Goal: Browse casually: Explore the website without a specific task or goal

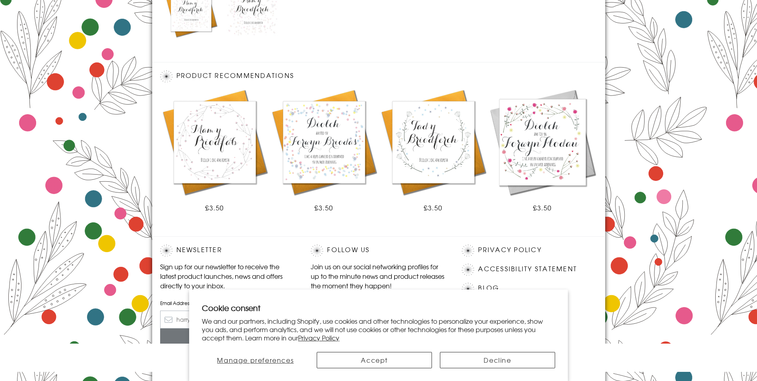
scroll to position [439, 0]
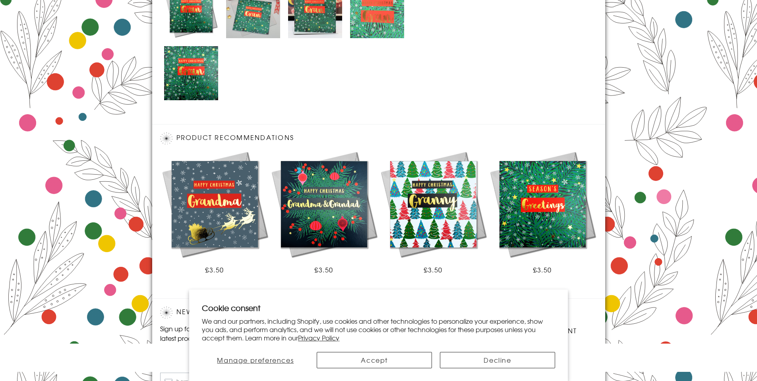
scroll to position [501, 0]
